Goal: Transaction & Acquisition: Purchase product/service

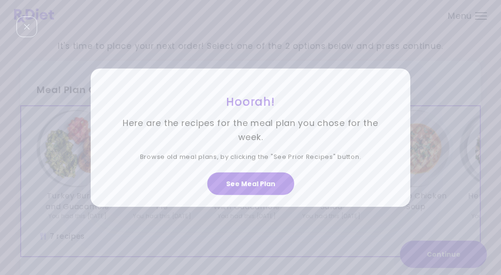
click at [256, 179] on button "See Meal Plan" at bounding box center [250, 183] width 87 height 23
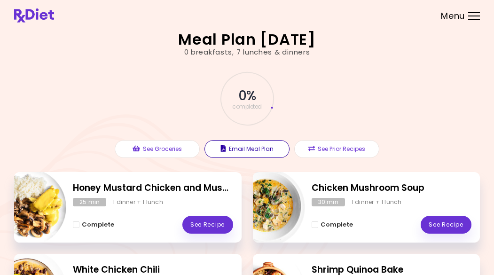
click at [237, 148] on button "Email Meal Plan" at bounding box center [246, 149] width 85 height 18
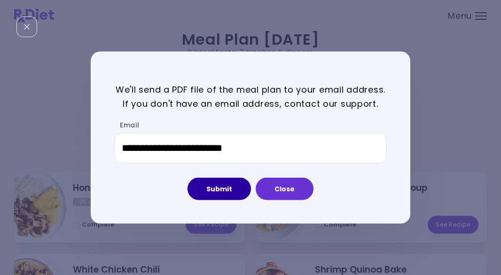
click at [216, 187] on button "Submit" at bounding box center [218, 189] width 63 height 23
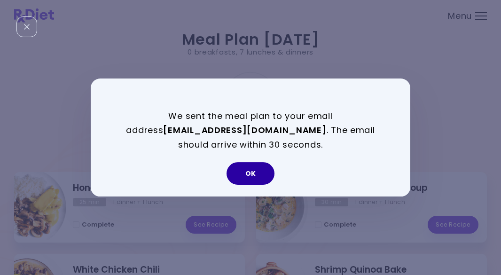
click at [255, 171] on button "OK" at bounding box center [250, 173] width 48 height 23
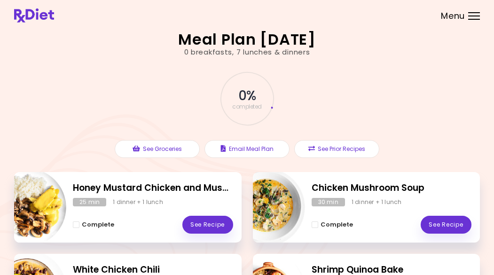
click at [474, 16] on div at bounding box center [474, 16] width 12 height 1
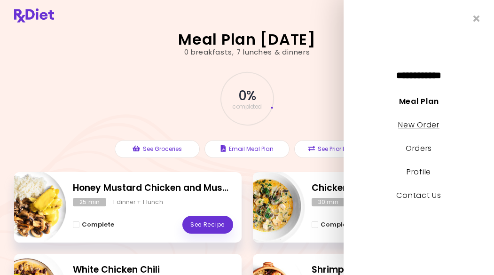
click at [404, 123] on link "New Order" at bounding box center [418, 124] width 41 height 11
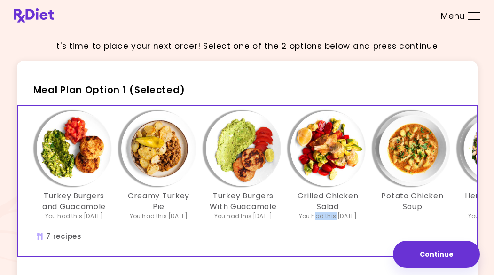
drag, startPoint x: 306, startPoint y: 263, endPoint x: 329, endPoint y: 257, distance: 23.9
click at [329, 257] on div "Turkey Burgers and Guacamole You had this 5 weeks ago Creamy Turkey Pie You had…" at bounding box center [247, 181] width 460 height 152
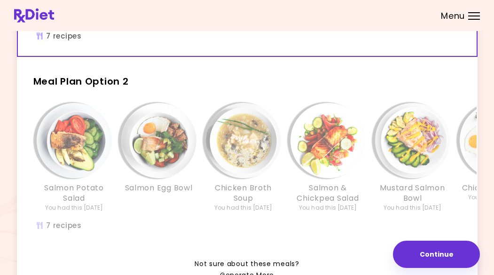
scroll to position [203, 0]
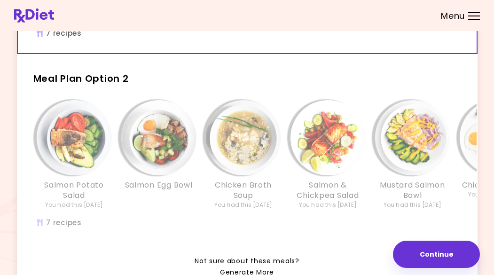
click at [247, 175] on img "Info - Chicken Broth Soup - Meal Plan Option 2" at bounding box center [243, 137] width 75 height 75
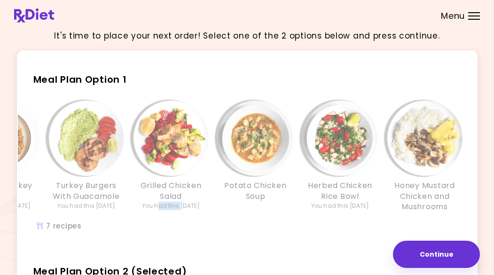
scroll to position [0, 0]
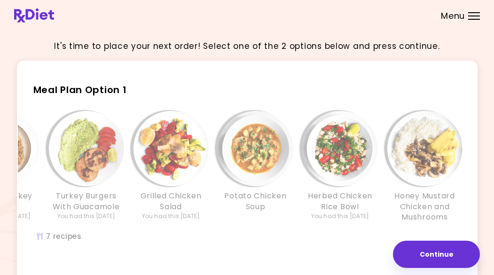
click at [100, 89] on span "Meal Plan Option 1" at bounding box center [79, 89] width 93 height 13
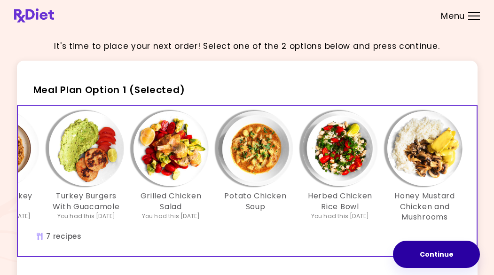
click at [430, 259] on button "Continue" at bounding box center [436, 254] width 87 height 27
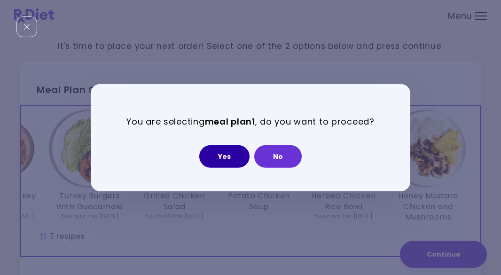
click at [223, 156] on button "Yes" at bounding box center [224, 156] width 50 height 23
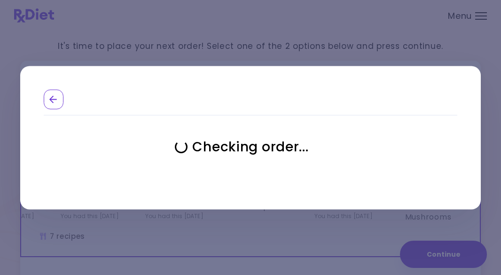
select select "**********"
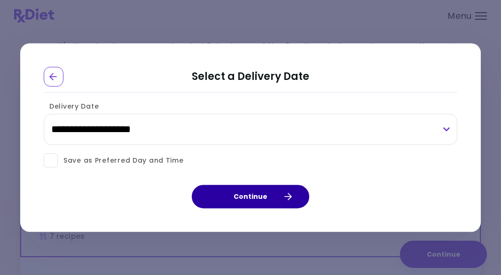
click at [242, 196] on button "Continue" at bounding box center [250, 196] width 117 height 23
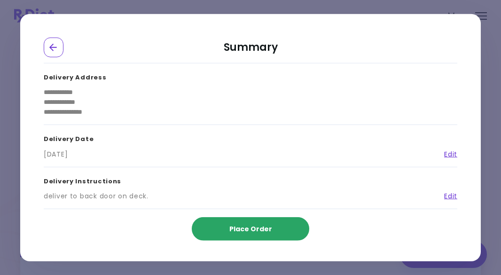
click at [253, 232] on span "Place Order" at bounding box center [250, 228] width 43 height 9
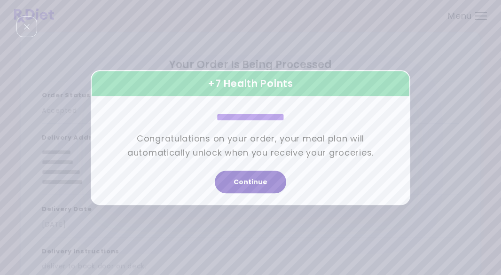
click at [249, 179] on button "Continue" at bounding box center [250, 182] width 71 height 23
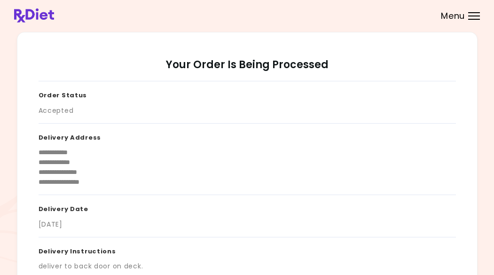
click at [470, 17] on div "Menu" at bounding box center [474, 16] width 12 height 8
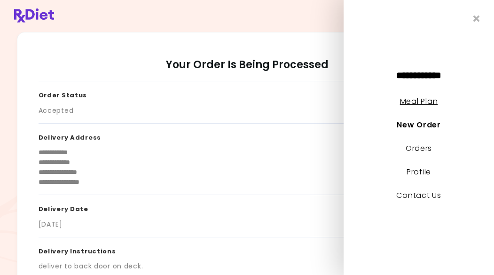
click at [407, 103] on link "Meal Plan" at bounding box center [419, 101] width 38 height 11
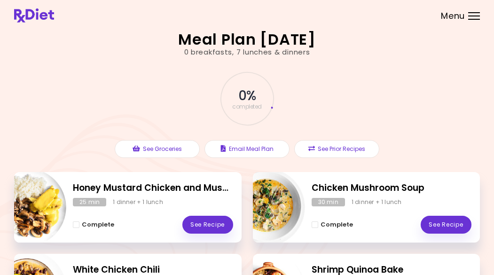
click at [469, 16] on div "Menu" at bounding box center [474, 16] width 12 height 8
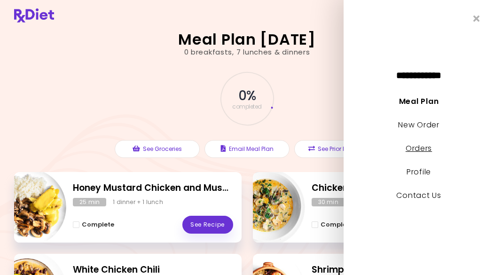
click at [413, 150] on link "Orders" at bounding box center [418, 148] width 26 height 11
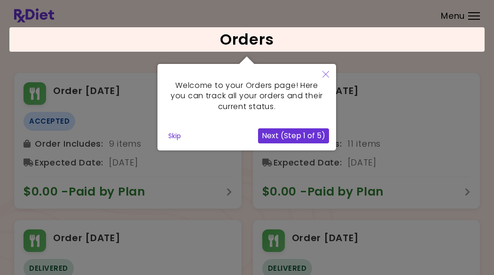
click at [173, 140] on button "Skip" at bounding box center [174, 136] width 20 height 14
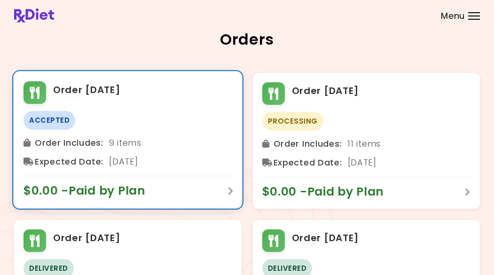
click at [122, 144] on div "Order Includes : 9 items" at bounding box center [127, 142] width 209 height 15
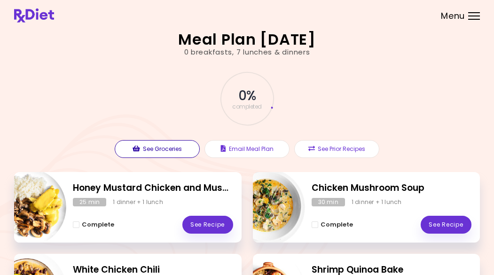
click at [156, 151] on button "See Groceries" at bounding box center [157, 149] width 85 height 18
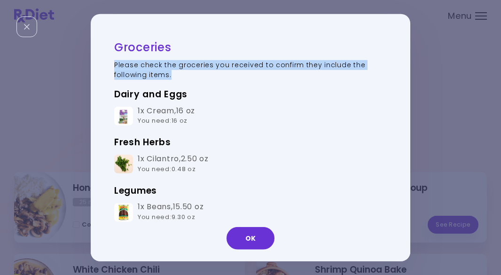
drag, startPoint x: 401, startPoint y: 45, endPoint x: 395, endPoint y: 71, distance: 27.4
click at [395, 71] on div "Groceries Please check the groceries you received to confirm they include the f…" at bounding box center [250, 138] width 319 height 248
click at [431, 19] on div "Groceries Please check the groceries you received to confirm they include the f…" at bounding box center [250, 137] width 501 height 275
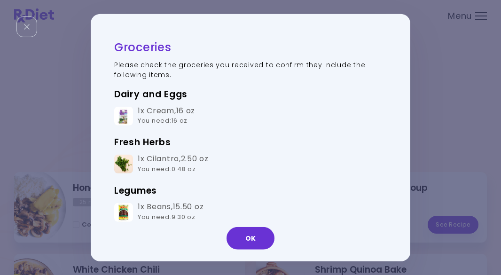
click at [23, 24] on div "Close" at bounding box center [26, 26] width 21 height 21
